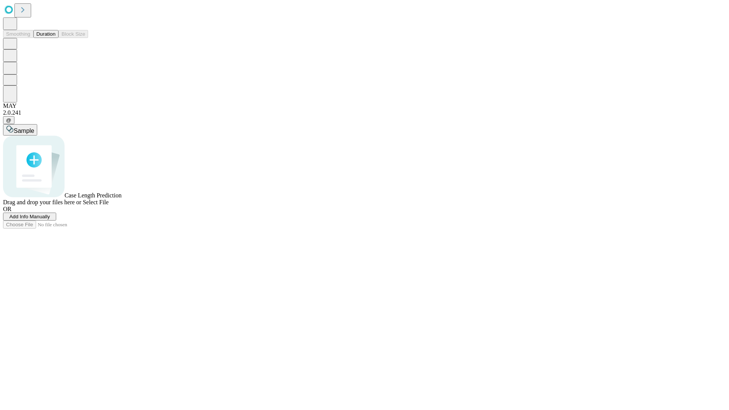
click at [55, 38] on button "Duration" at bounding box center [45, 34] width 25 height 8
click at [109, 206] on span "Select File" at bounding box center [96, 202] width 26 height 6
